Goal: Transaction & Acquisition: Purchase product/service

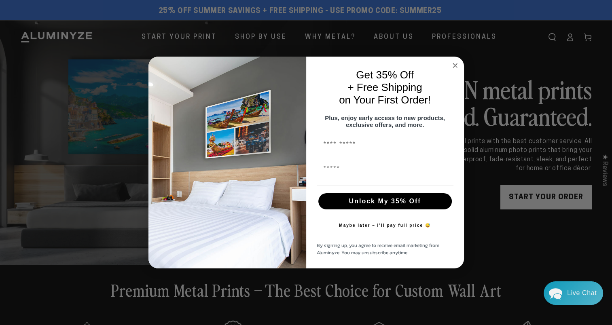
click at [455, 63] on circle "Close dialog" at bounding box center [454, 65] width 9 height 9
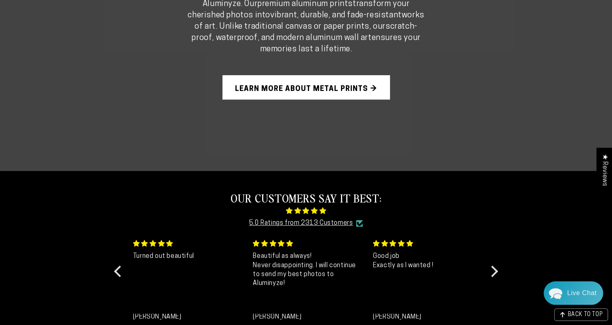
scroll to position [611, 0]
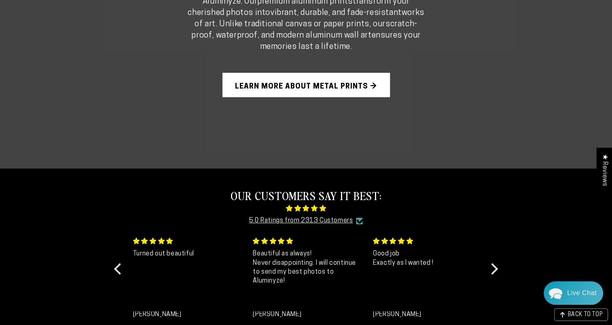
click at [353, 85] on link "Learn More About Metal Prints →" at bounding box center [305, 85] width 167 height 24
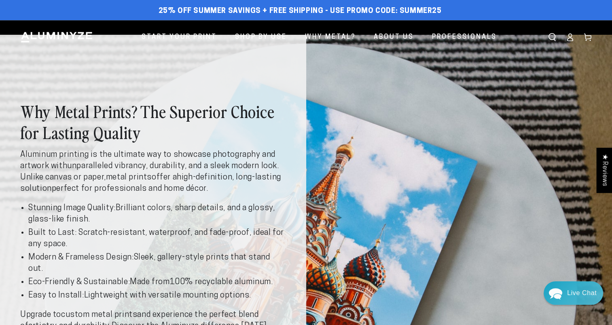
click at [193, 167] on strong "unparalleled vibrancy, durability, and a sleek modern look" at bounding box center [172, 166] width 210 height 8
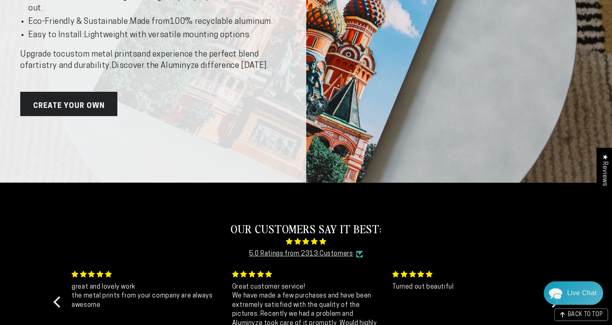
scroll to position [275, 0]
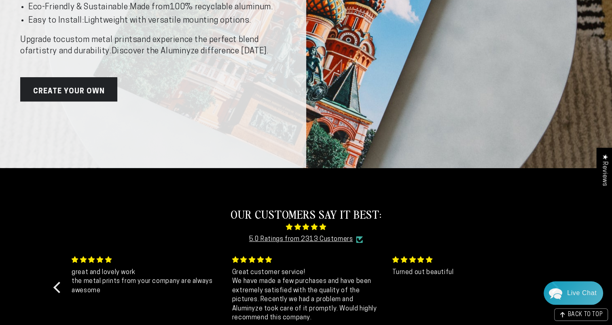
click at [71, 94] on link "Create Your Own" at bounding box center [68, 89] width 97 height 24
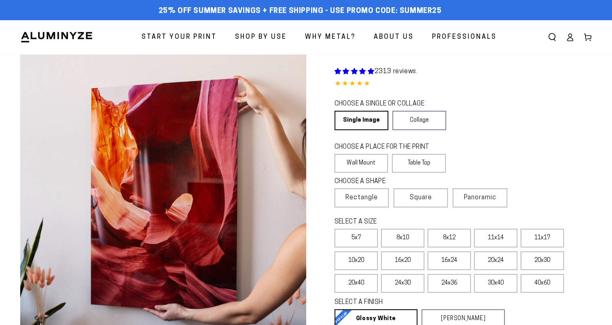
select select "**********"
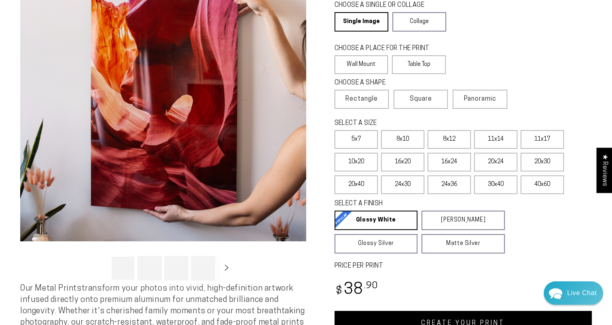
scroll to position [159, 0]
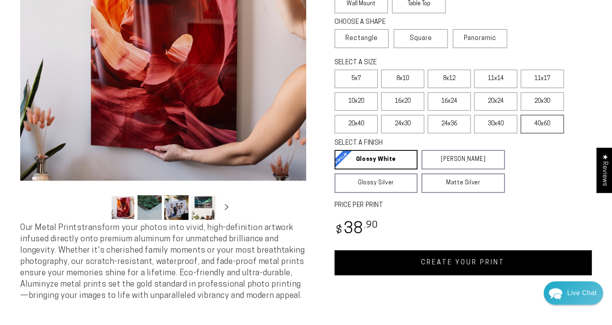
click at [537, 129] on label "40x60" at bounding box center [542, 124] width 43 height 19
click at [218, 250] on span "Our Metal Prints transform your photos into vivid, high-definition artwork infu…" at bounding box center [162, 262] width 284 height 76
click at [227, 212] on button "Slide right" at bounding box center [227, 208] width 18 height 18
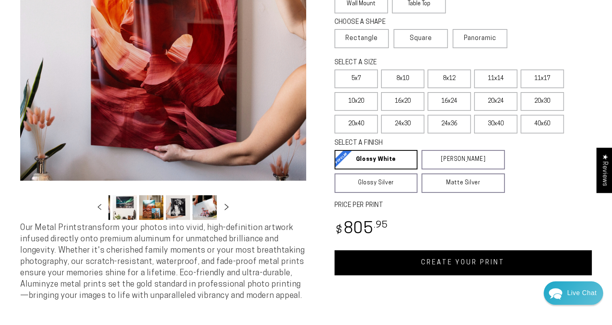
click at [227, 212] on button "Slide right" at bounding box center [227, 208] width 18 height 18
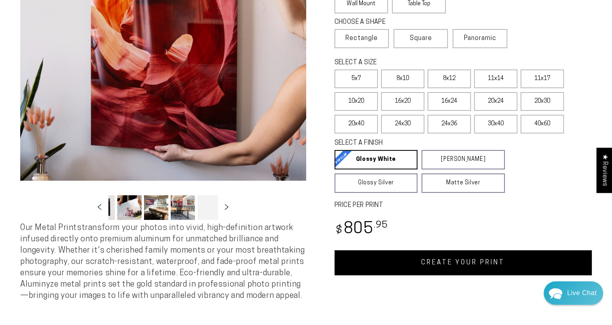
scroll to position [0, 159]
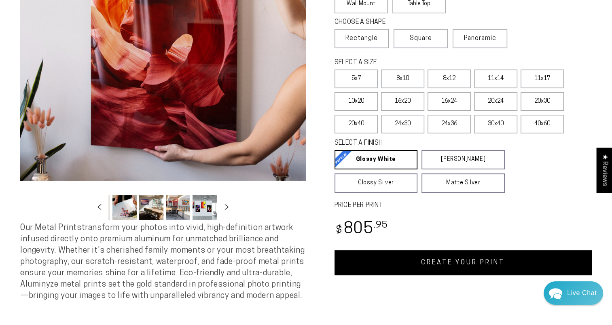
click at [173, 212] on button "Load image 9 in gallery view" at bounding box center [178, 207] width 24 height 25
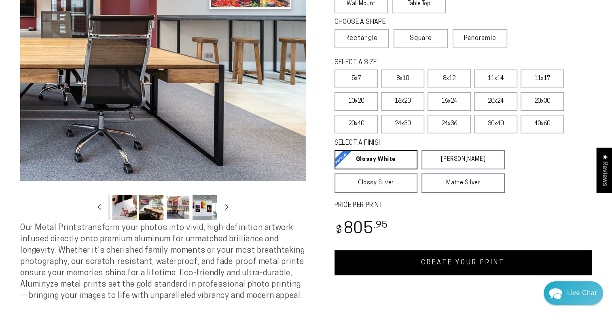
click at [207, 205] on button "Load image 10 in gallery view" at bounding box center [205, 207] width 24 height 25
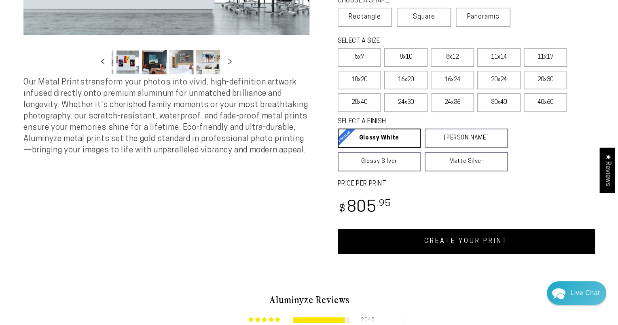
scroll to position [472, 0]
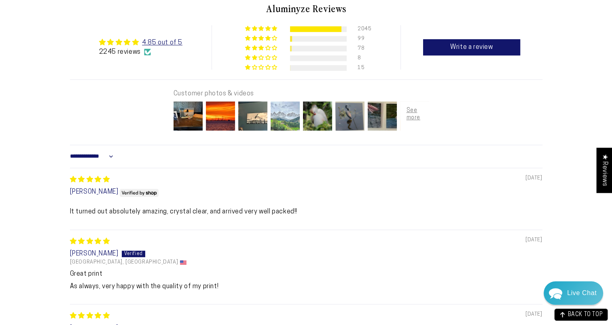
click at [287, 121] on img at bounding box center [285, 116] width 32 height 32
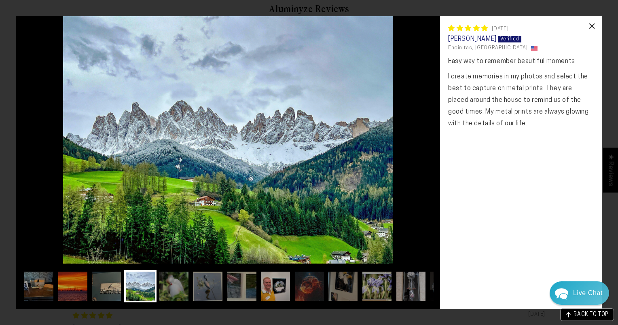
click at [591, 28] on div "×" at bounding box center [591, 25] width 19 height 19
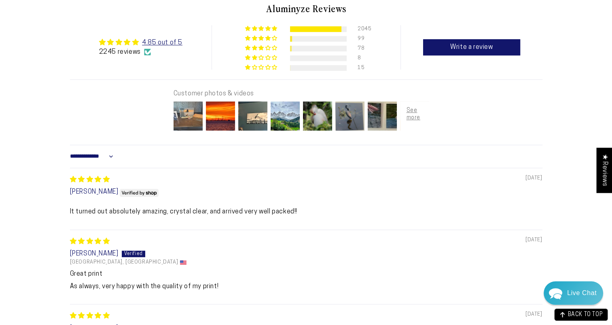
click at [195, 119] on img at bounding box center [188, 116] width 32 height 32
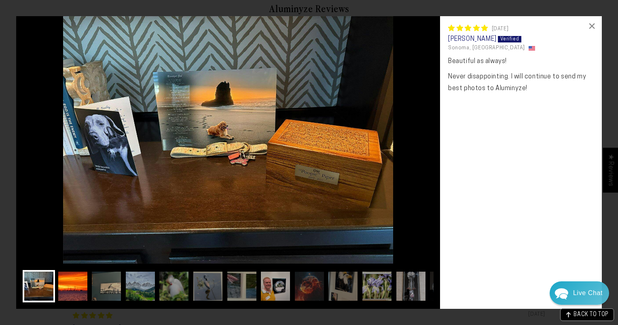
click at [71, 289] on img at bounding box center [73, 286] width 32 height 32
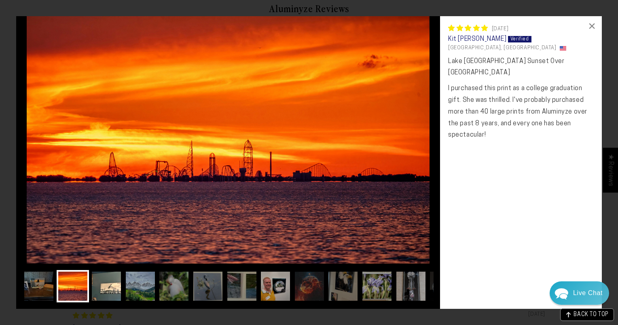
click at [111, 287] on img at bounding box center [106, 286] width 32 height 32
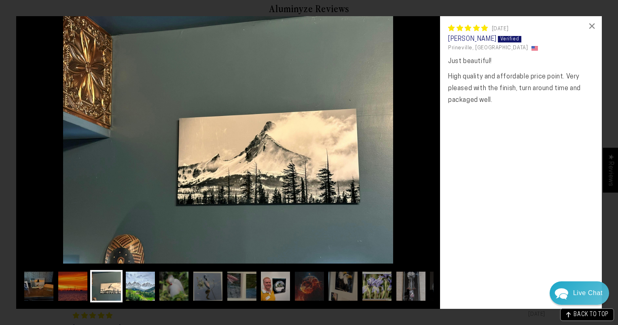
click at [149, 288] on img at bounding box center [140, 286] width 32 height 32
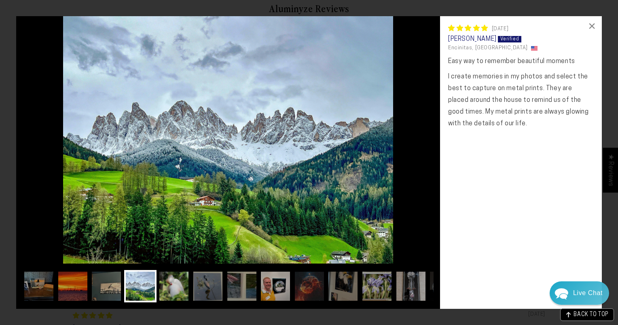
click at [173, 290] on img at bounding box center [174, 286] width 32 height 32
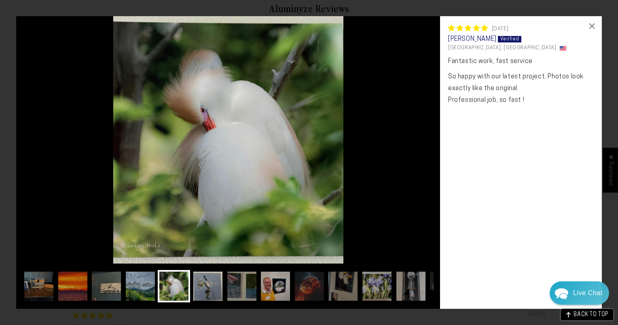
click at [207, 290] on img at bounding box center [208, 286] width 32 height 32
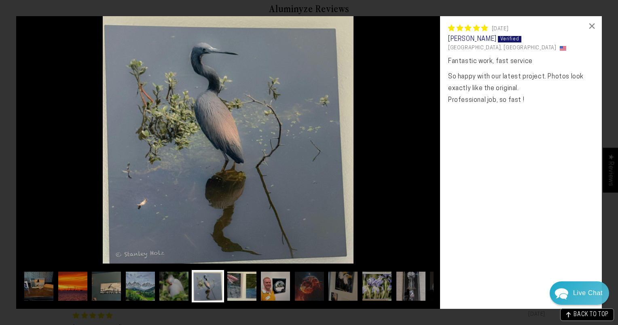
click at [239, 289] on img at bounding box center [242, 286] width 32 height 32
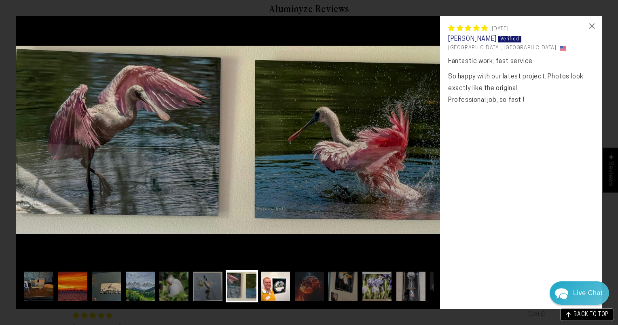
click at [269, 289] on img at bounding box center [275, 286] width 32 height 32
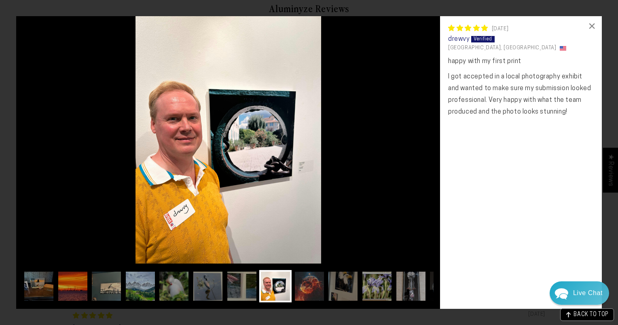
click at [305, 290] on img at bounding box center [309, 286] width 32 height 32
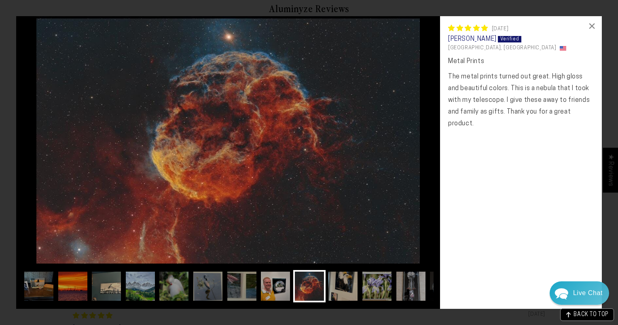
click at [347, 290] on img at bounding box center [343, 286] width 32 height 32
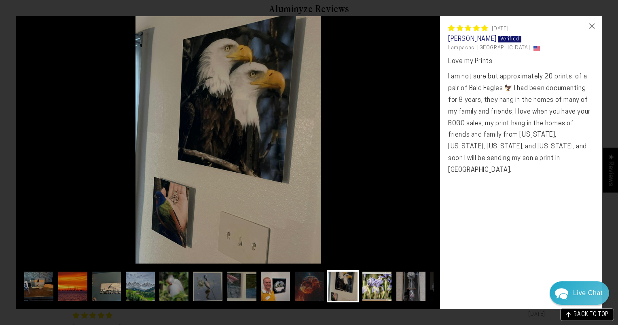
click at [372, 291] on img at bounding box center [377, 286] width 32 height 32
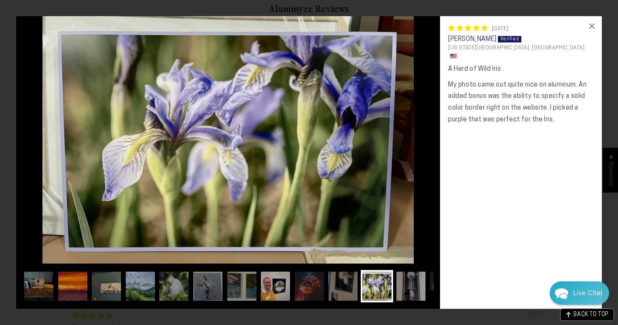
scroll to position [0, 10]
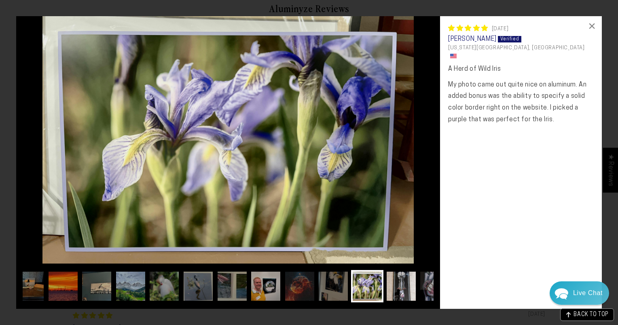
click at [401, 292] on img at bounding box center [401, 286] width 32 height 32
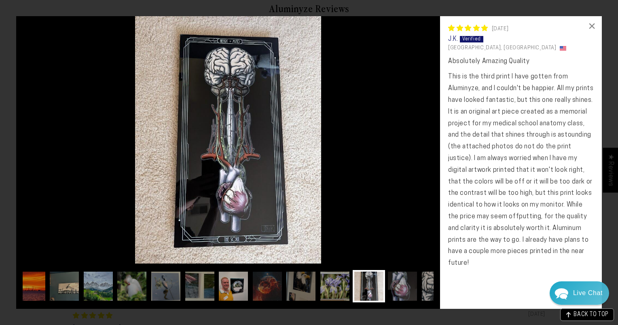
click at [401, 292] on img at bounding box center [402, 286] width 32 height 32
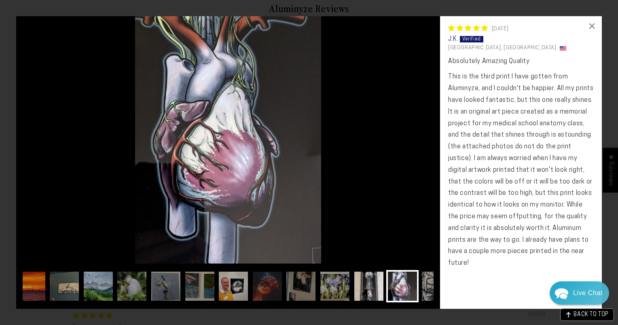
scroll to position [0, 62]
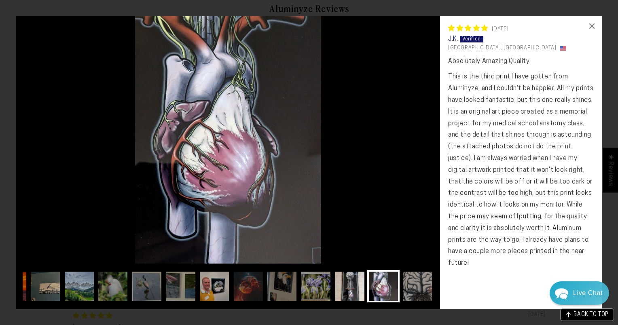
click at [401, 292] on img at bounding box center [417, 286] width 32 height 32
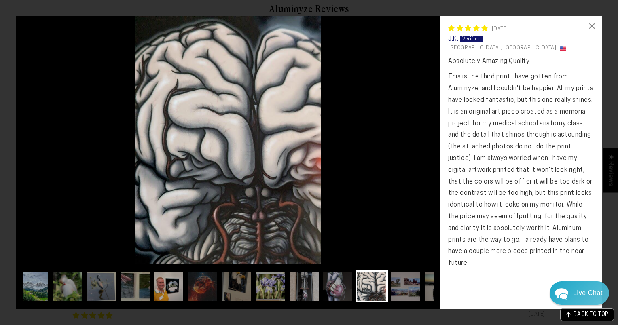
click at [401, 292] on img at bounding box center [405, 286] width 32 height 32
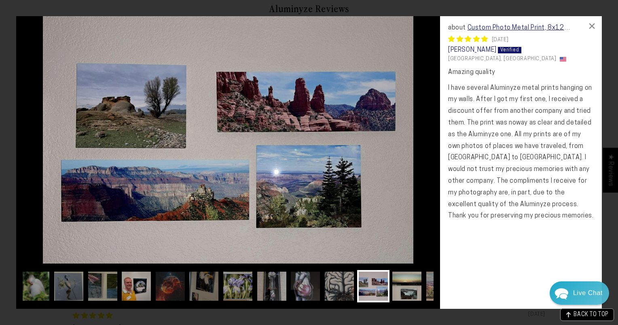
click at [415, 291] on img at bounding box center [407, 286] width 32 height 32
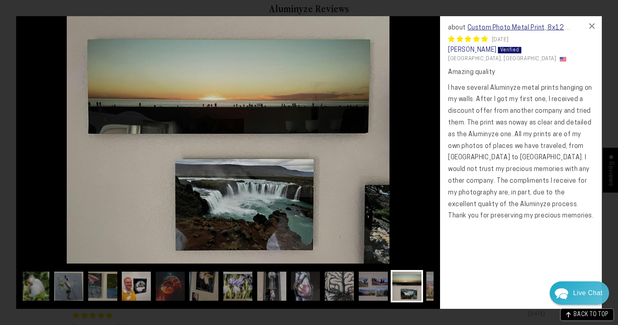
scroll to position [0, 171]
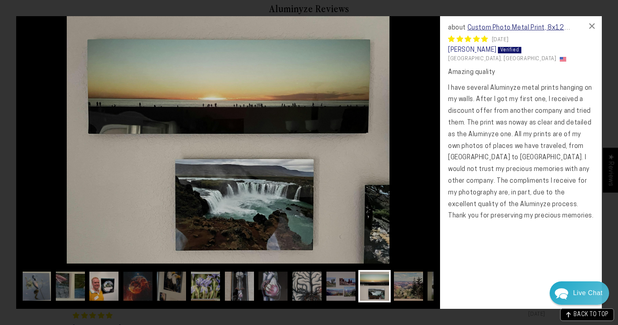
click at [415, 291] on img at bounding box center [408, 286] width 32 height 32
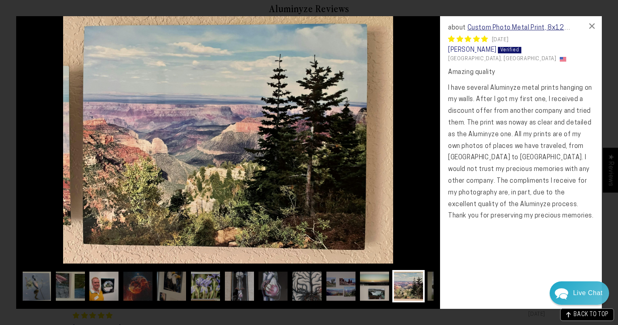
scroll to position [0, 204]
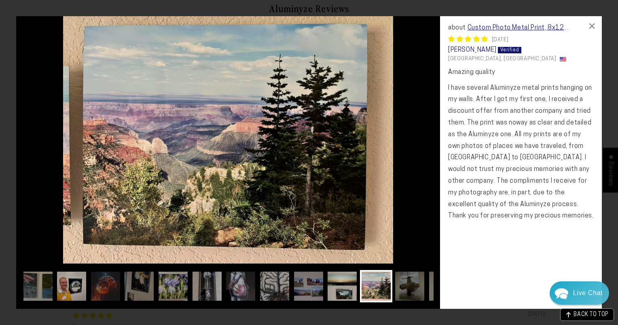
click at [415, 291] on img at bounding box center [410, 286] width 32 height 32
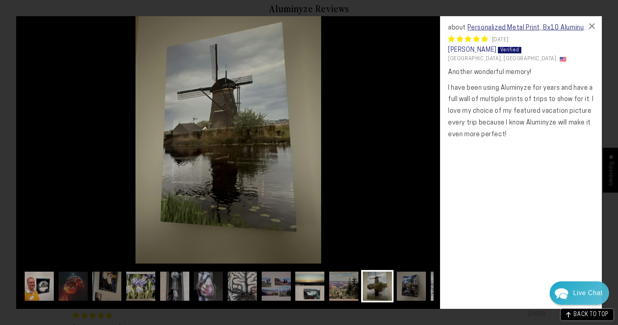
click at [415, 291] on img at bounding box center [411, 286] width 32 height 32
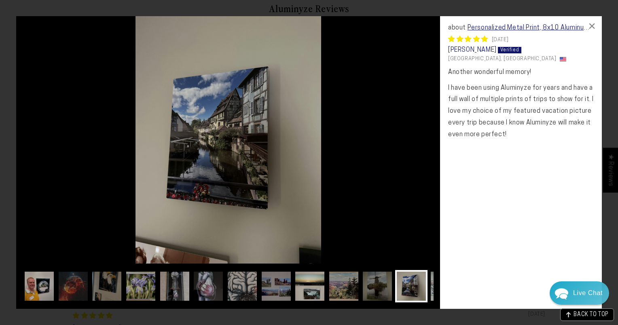
scroll to position [0, 269]
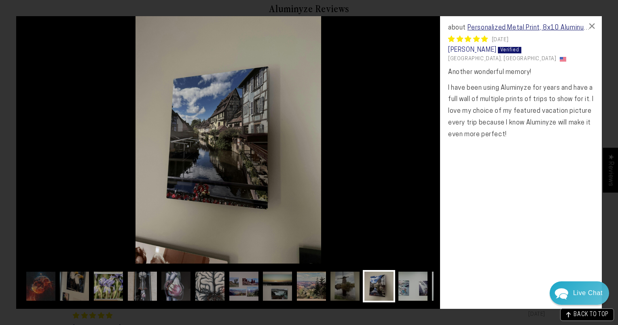
click at [415, 291] on img at bounding box center [413, 286] width 32 height 32
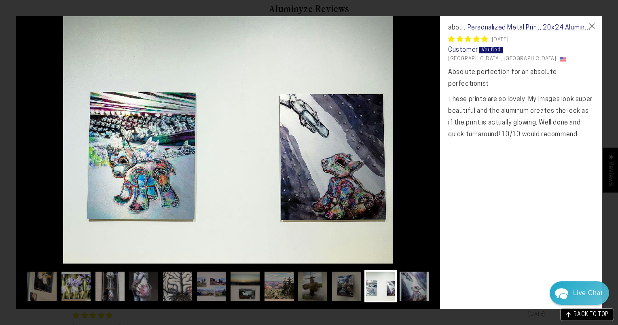
click at [415, 291] on img at bounding box center [414, 286] width 32 height 32
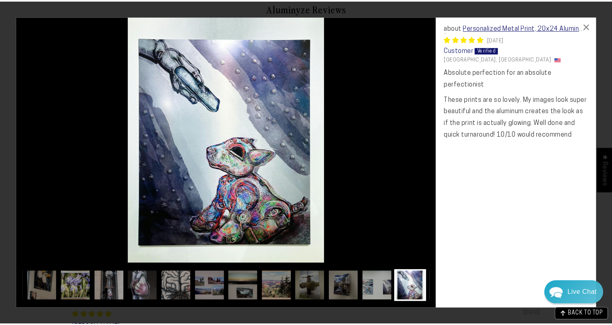
scroll to position [0, 333]
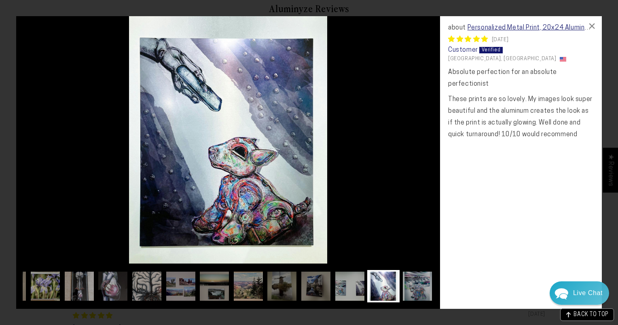
click at [415, 291] on img at bounding box center [417, 286] width 32 height 32
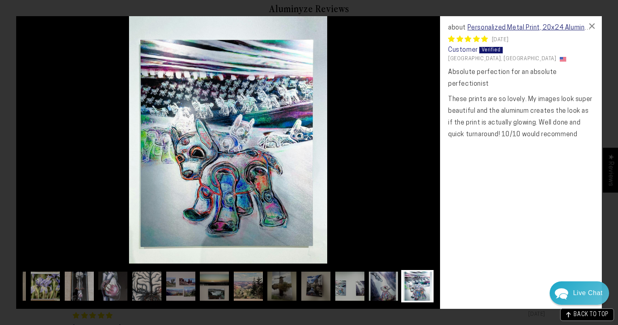
click at [415, 291] on img at bounding box center [417, 286] width 32 height 32
click at [592, 23] on div "×" at bounding box center [591, 25] width 19 height 19
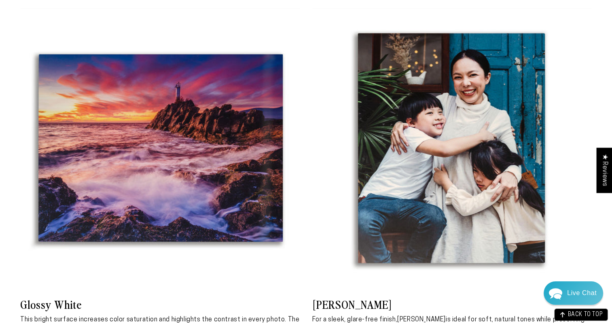
scroll to position [1575, 0]
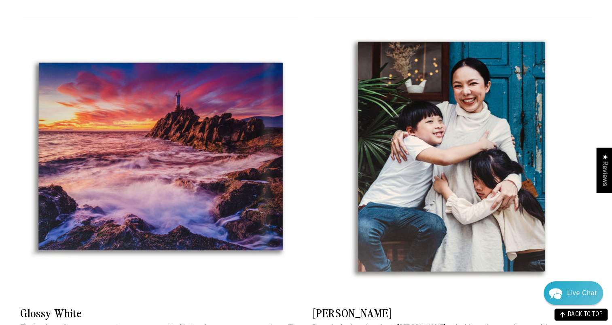
click at [70, 306] on h3 "Glossy White" at bounding box center [160, 312] width 280 height 15
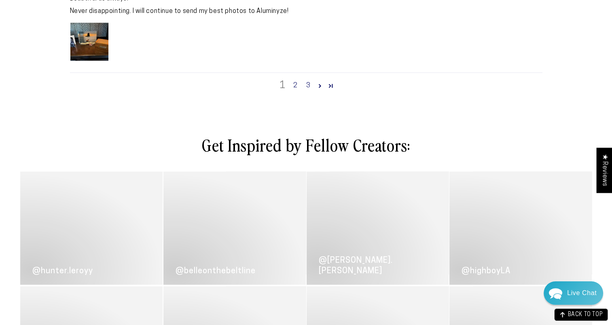
scroll to position [0, 0]
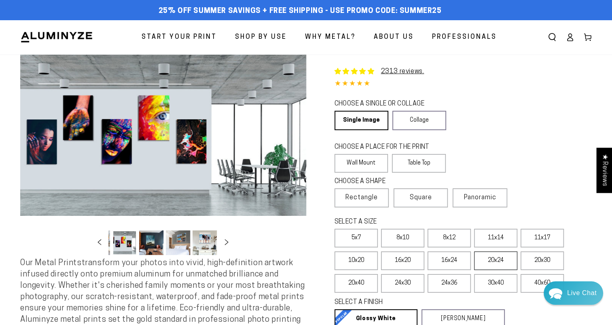
click at [493, 264] on label "20x24" at bounding box center [495, 261] width 43 height 19
click at [419, 120] on link "Collage" at bounding box center [419, 120] width 54 height 19
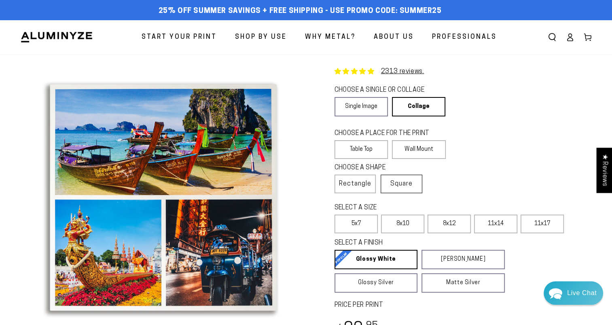
click at [398, 183] on span "Square" at bounding box center [401, 184] width 22 height 10
click at [371, 184] on label "Rectangle" at bounding box center [355, 184] width 42 height 19
click at [369, 102] on link "Single Image" at bounding box center [360, 106] width 53 height 19
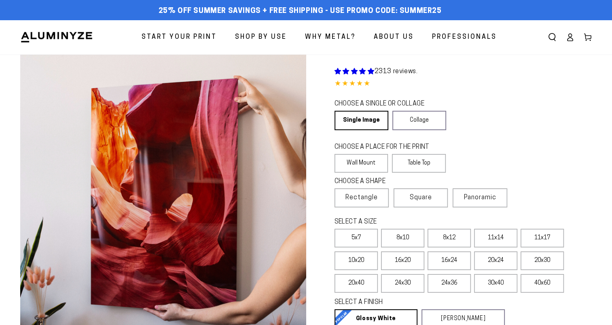
select select "**********"
